Goal: Information Seeking & Learning: Find specific fact

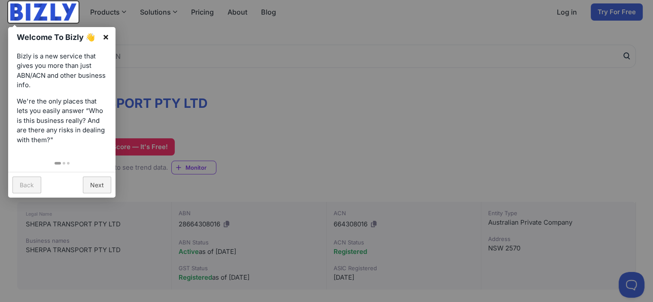
click at [106, 35] on link "×" at bounding box center [105, 36] width 19 height 19
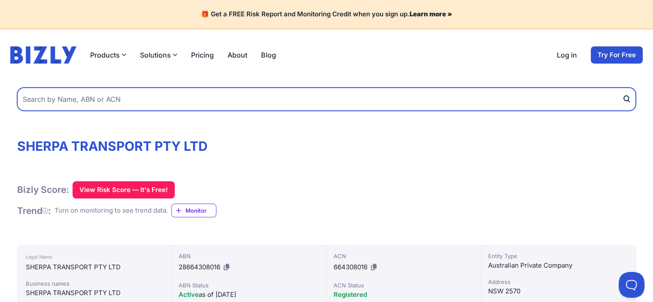
click at [128, 98] on input "text" at bounding box center [326, 99] width 619 height 23
type input "tantusk pty ltd"
click at [622, 88] on button "submit" at bounding box center [629, 99] width 14 height 23
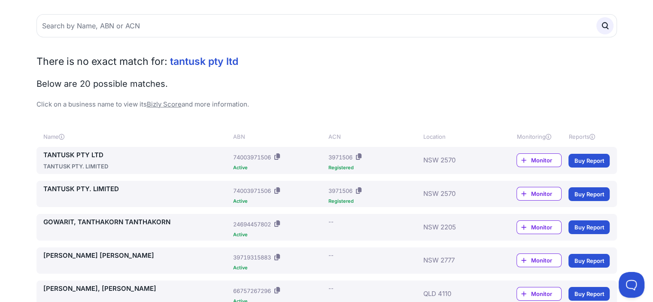
scroll to position [129, 0]
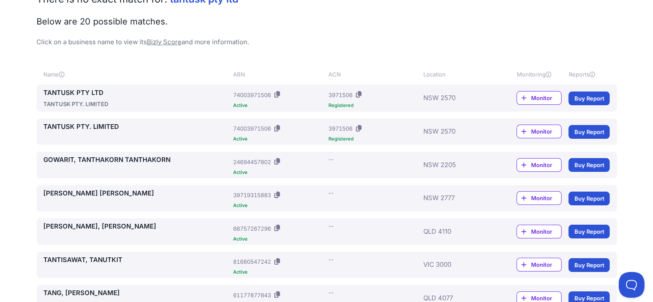
click at [82, 91] on link "TANTUSK PTY LTD" at bounding box center [136, 93] width 187 height 10
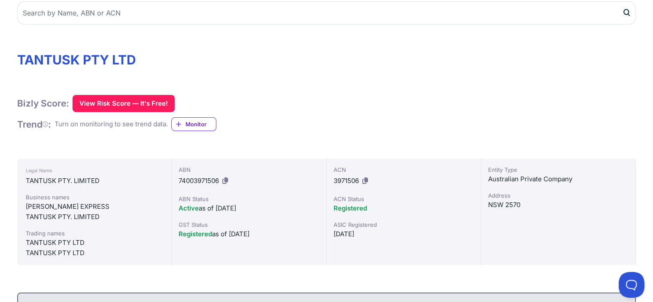
scroll to position [86, 0]
